Goal: Transaction & Acquisition: Purchase product/service

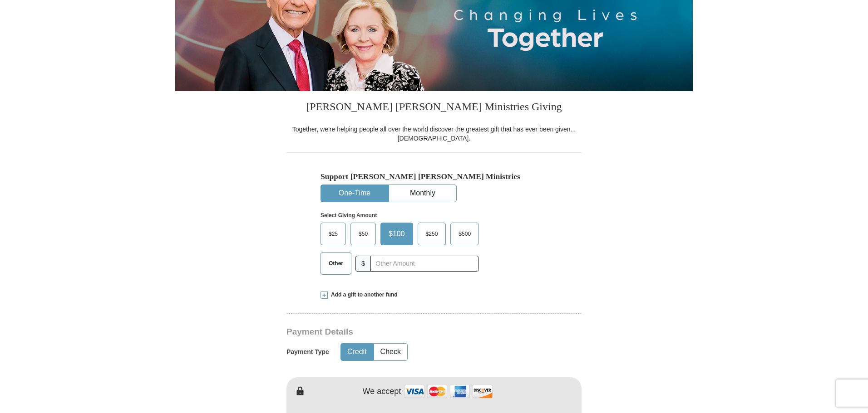
click at [332, 263] on span "Other" at bounding box center [336, 264] width 24 height 14
click at [0, 0] on input "Other" at bounding box center [0, 0] width 0 height 0
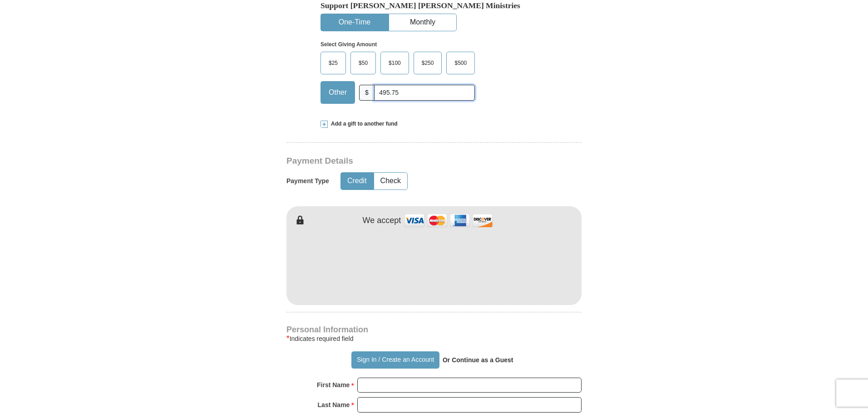
scroll to position [318, 0]
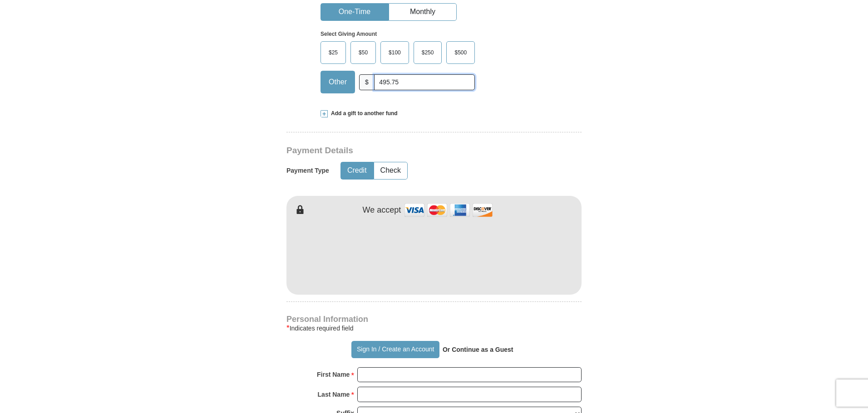
type input "495.75"
click at [603, 260] on form "Already have an account? Sign in for faster giving. Don't have an account? Crea…" at bounding box center [433, 275] width 517 height 1113
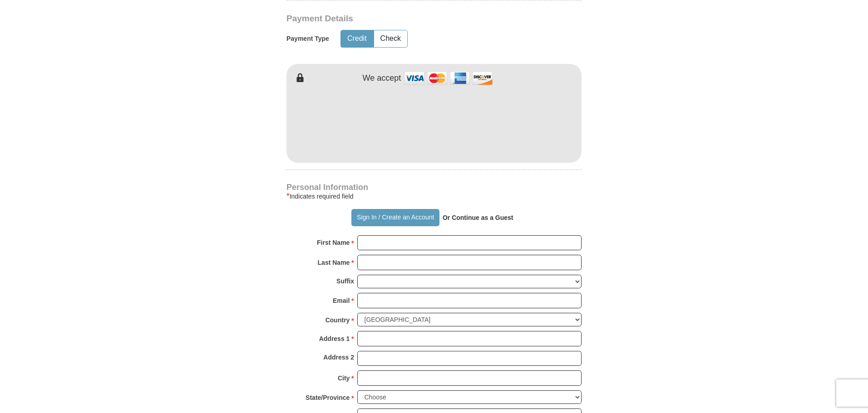
scroll to position [454, 0]
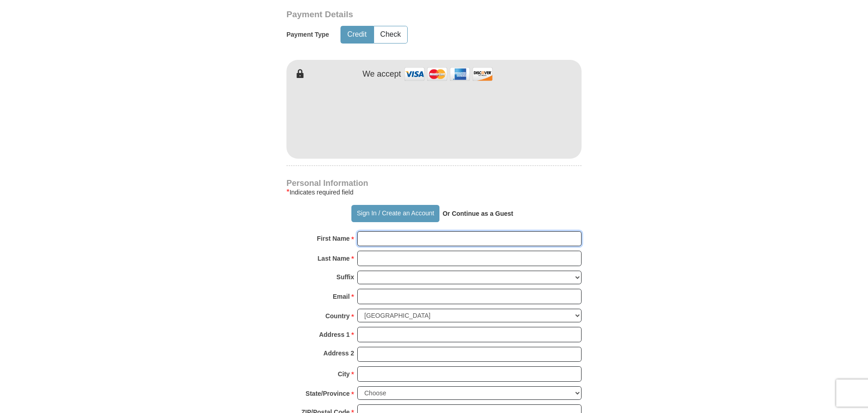
click at [420, 238] on input "First Name *" at bounding box center [469, 238] width 224 height 15
type input "Nefertiti"
type input "duPont"
type input "[DOMAIN_NAME][EMAIL_ADDRESS][DOMAIN_NAME]"
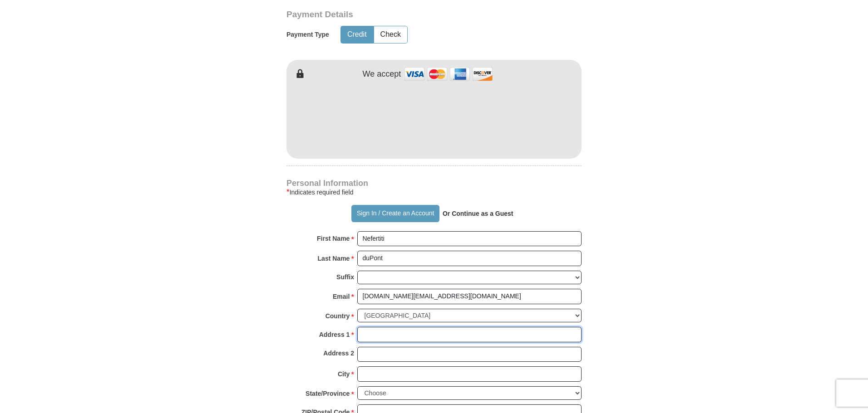
type input "[STREET_ADDRESS]"
type input "Suite 280"
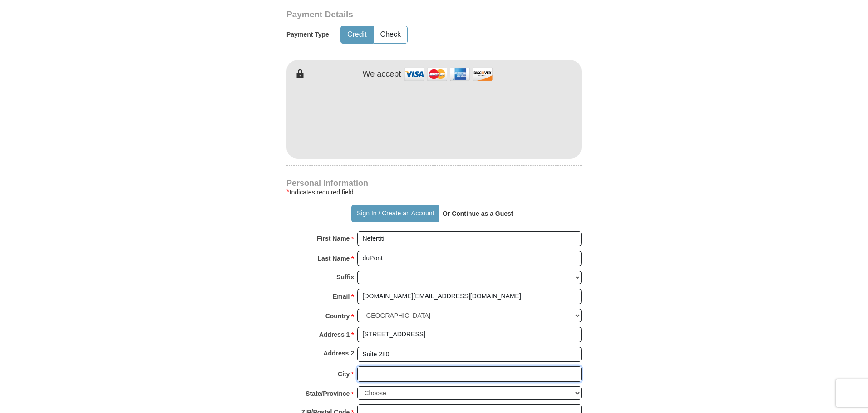
type input "Shenandoah"
select select "[GEOGRAPHIC_DATA]"
type input "77384"
type input "9362074287"
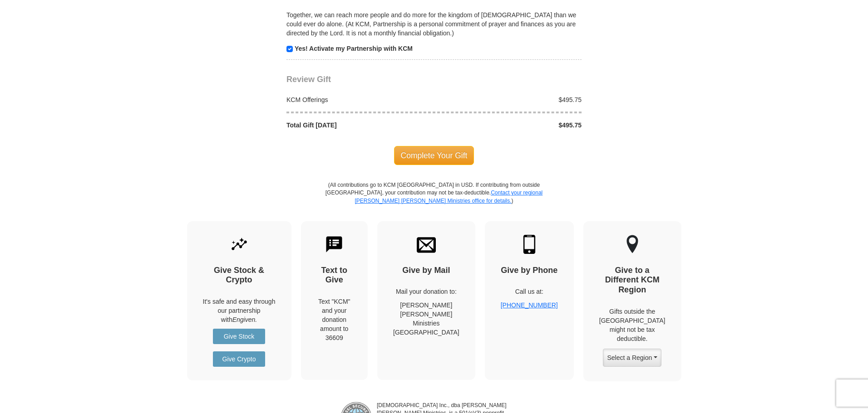
scroll to position [953, 0]
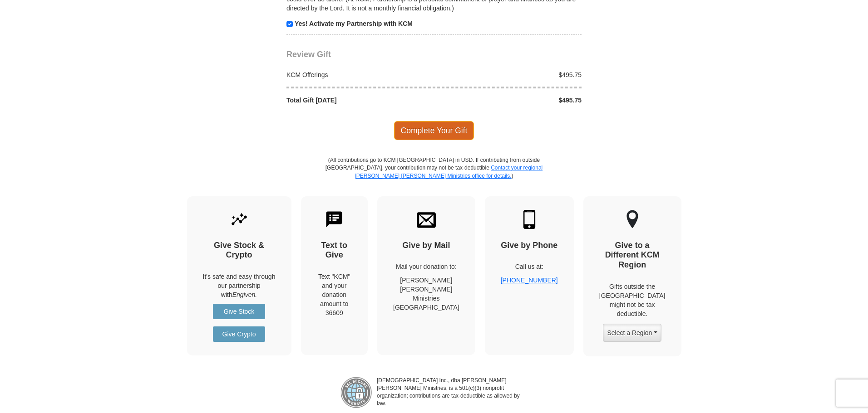
click at [448, 130] on span "Complete Your Gift" at bounding box center [434, 130] width 80 height 19
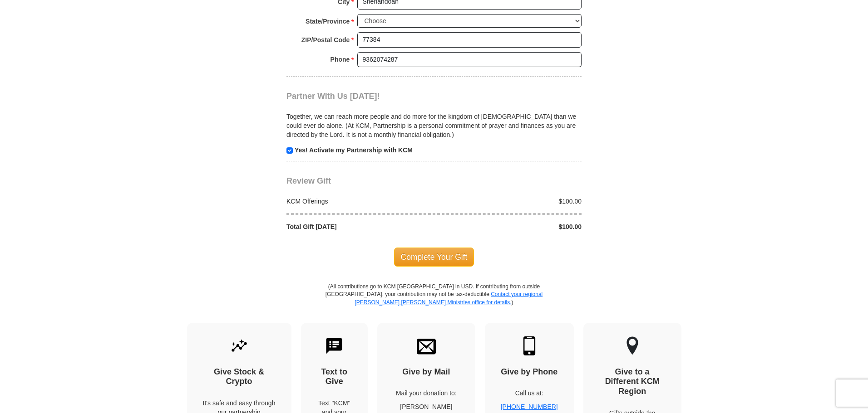
scroll to position [907, 0]
